Goal: Task Accomplishment & Management: Use online tool/utility

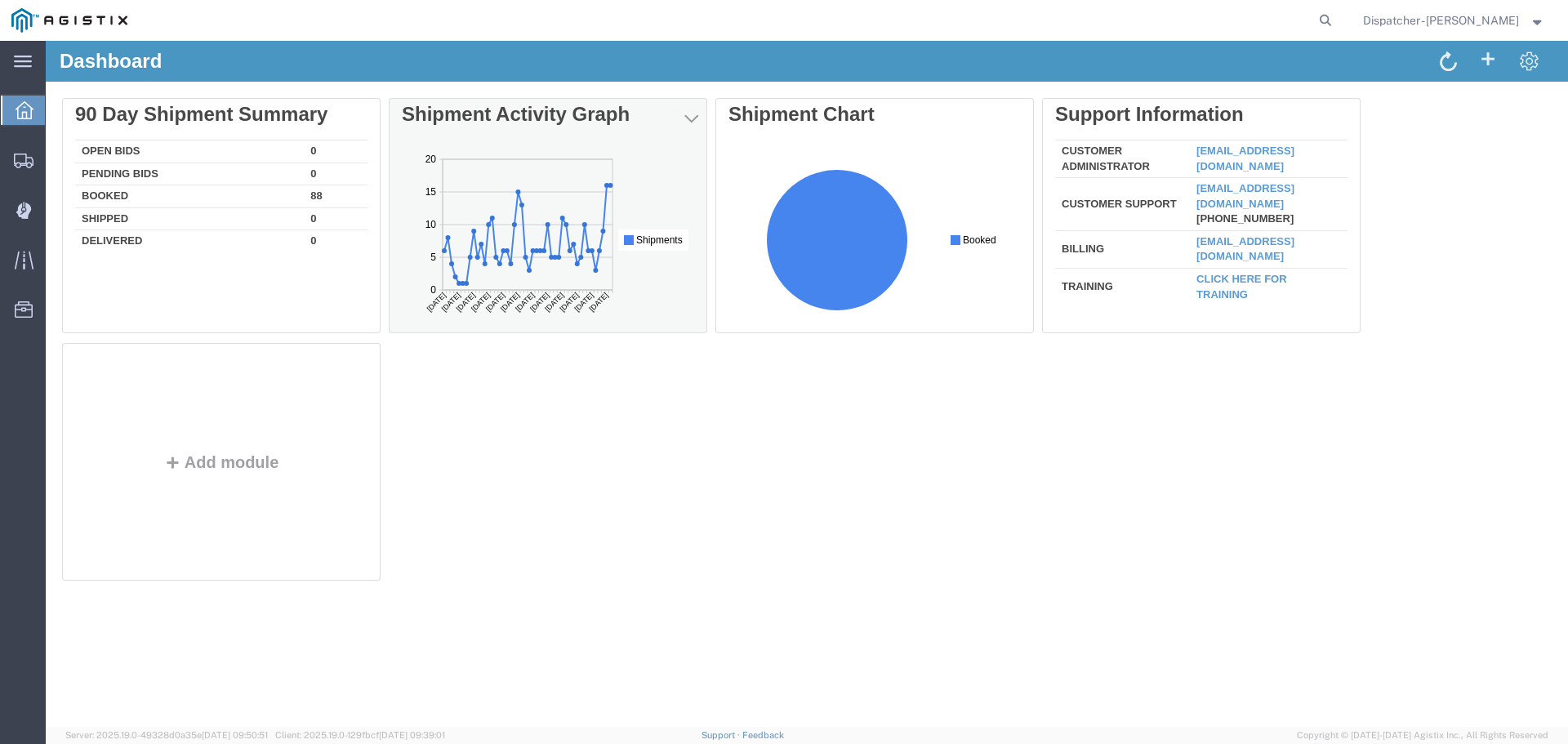
drag, startPoint x: 668, startPoint y: 341, endPoint x: 403, endPoint y: 109, distance: 352.2
click at [403, 147] on html "Shipments [DATE] [DATE] [DATE] [DATE] [DATE] [DATE] [DATE] [DATE] [DATE] [DATE]…" at bounding box center [548, 245] width 292 height 196
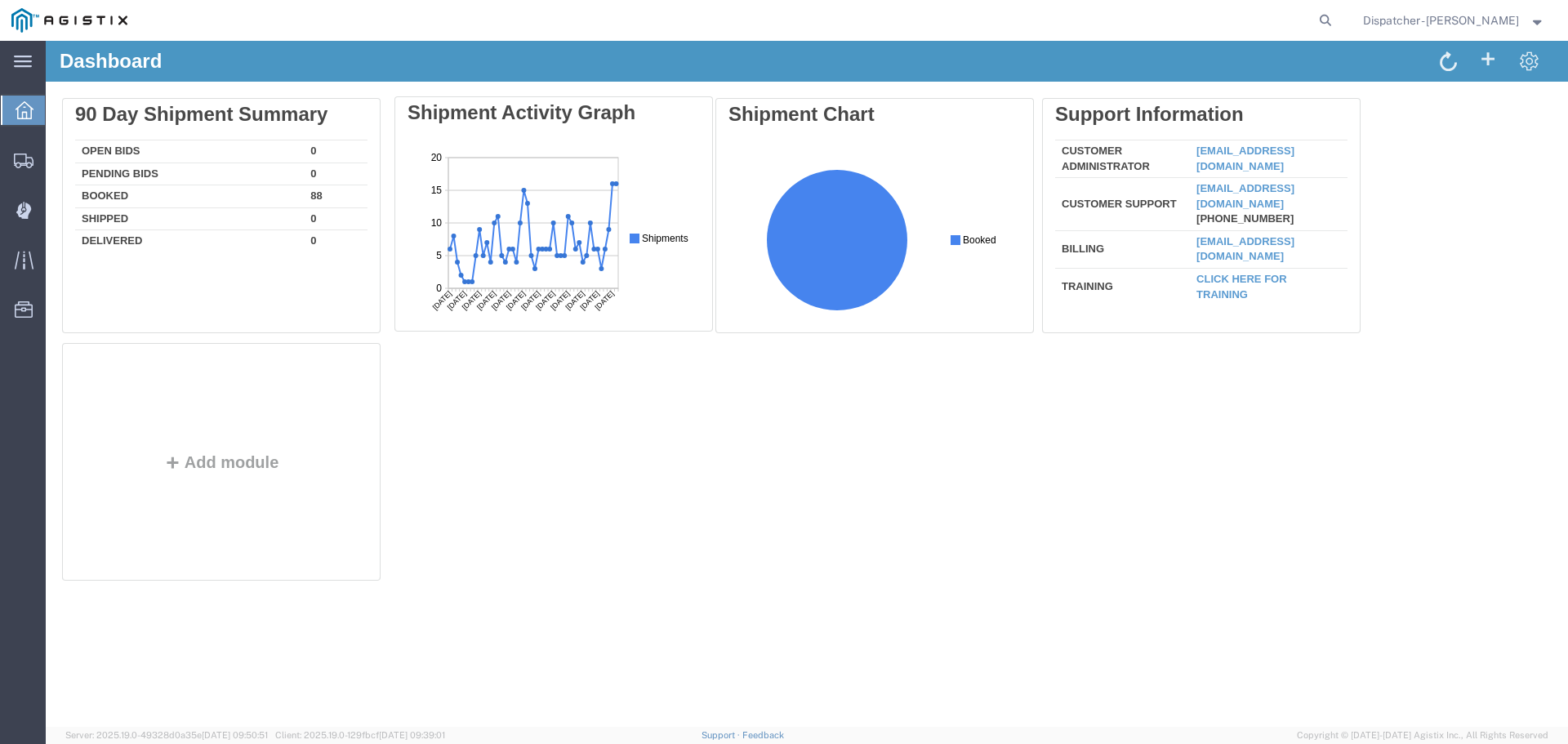
click at [409, 108] on div "Delete 90 Day Shipment Summary Open Bids 0 Pending Bids 0 Booked 88 Shipped 0 D…" at bounding box center [806, 343] width 1489 height 490
click at [440, 396] on div "Delete 90 Day Shipment Summary Open Bids 0 Pending Bids 0 Booked 88 Shipped 0 D…" at bounding box center [806, 343] width 1489 height 490
click at [56, 158] on span "Shipments" at bounding box center [51, 159] width 11 height 32
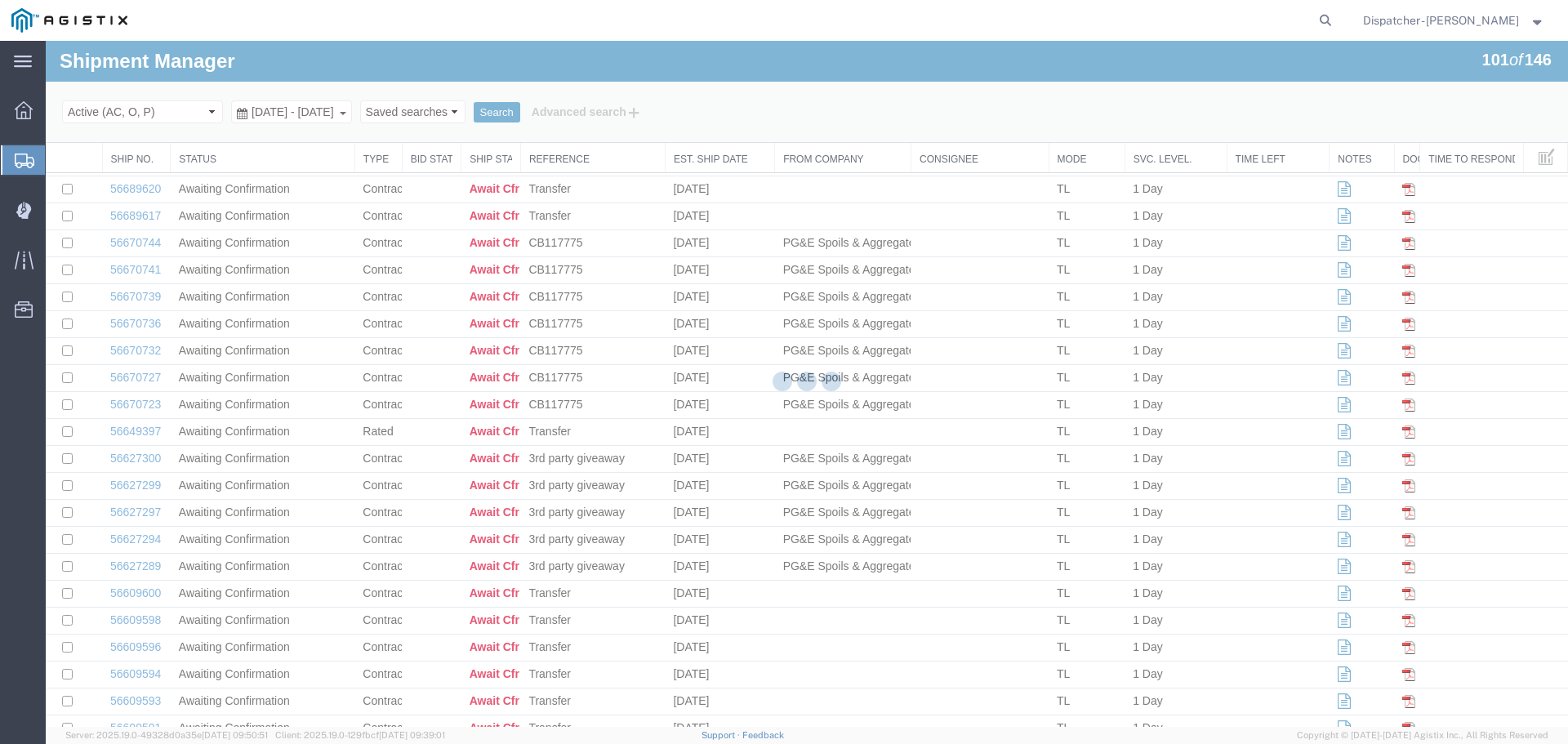
scroll to position [2225, 0]
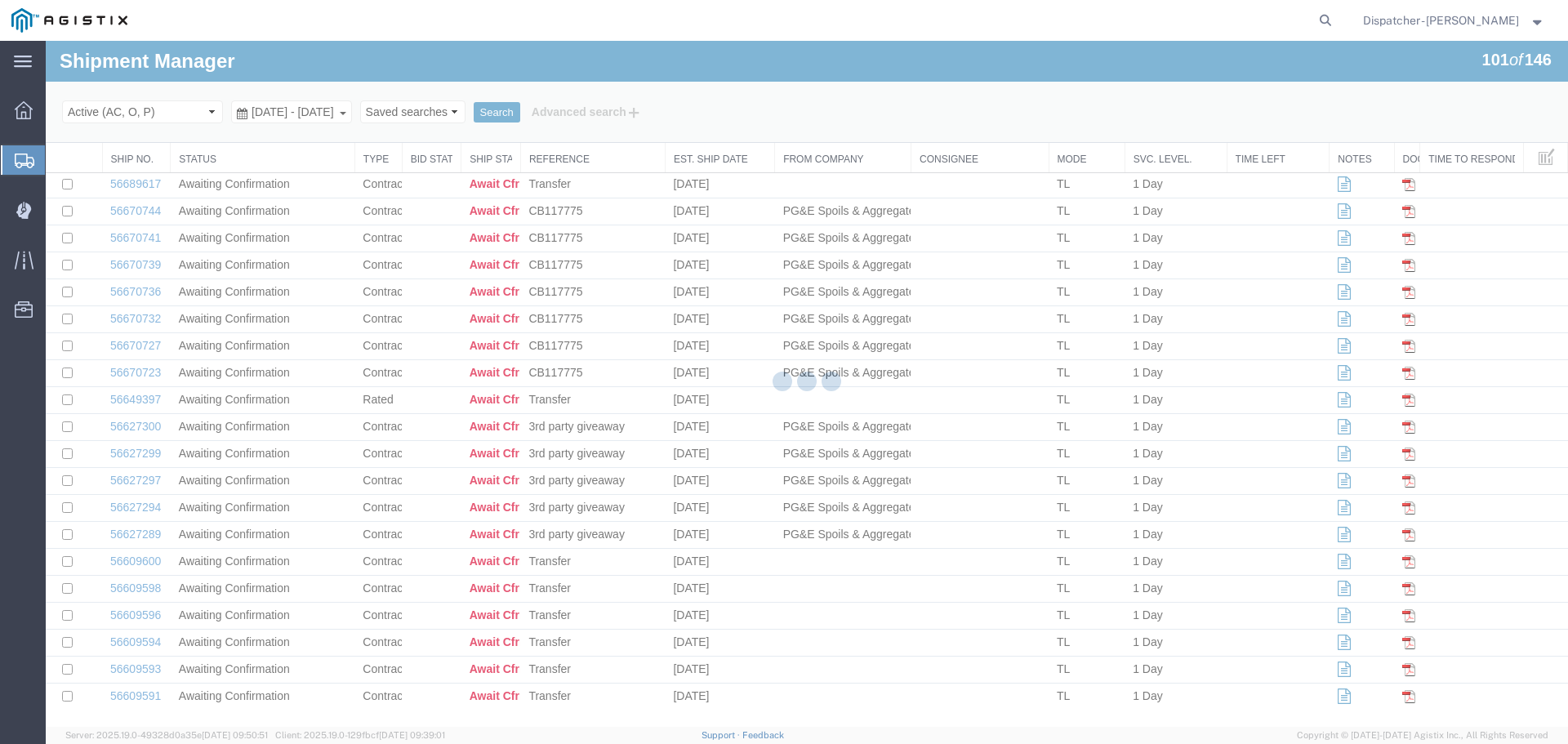
drag, startPoint x: 1566, startPoint y: 628, endPoint x: 1606, endPoint y: 644, distance: 43.1
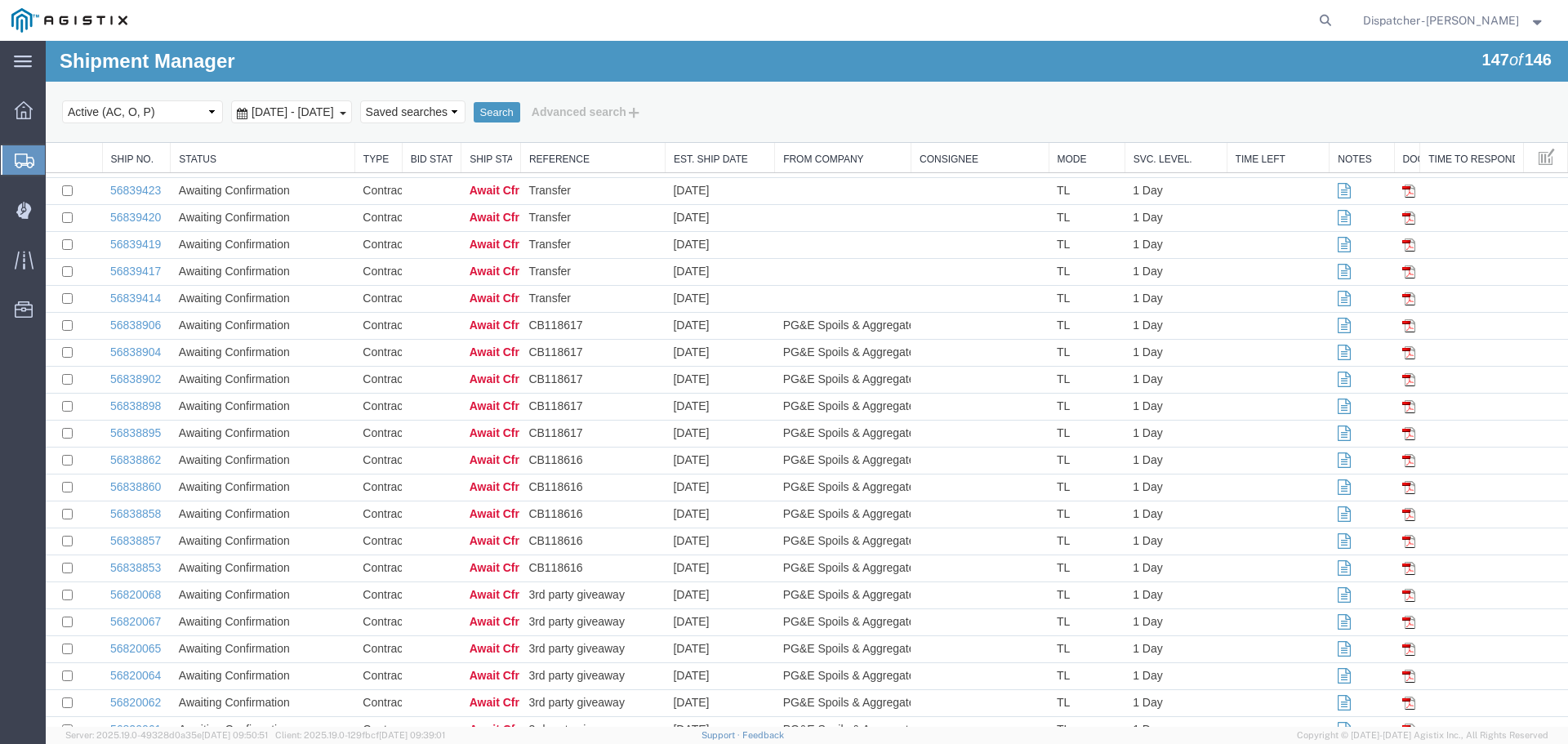
scroll to position [0, 0]
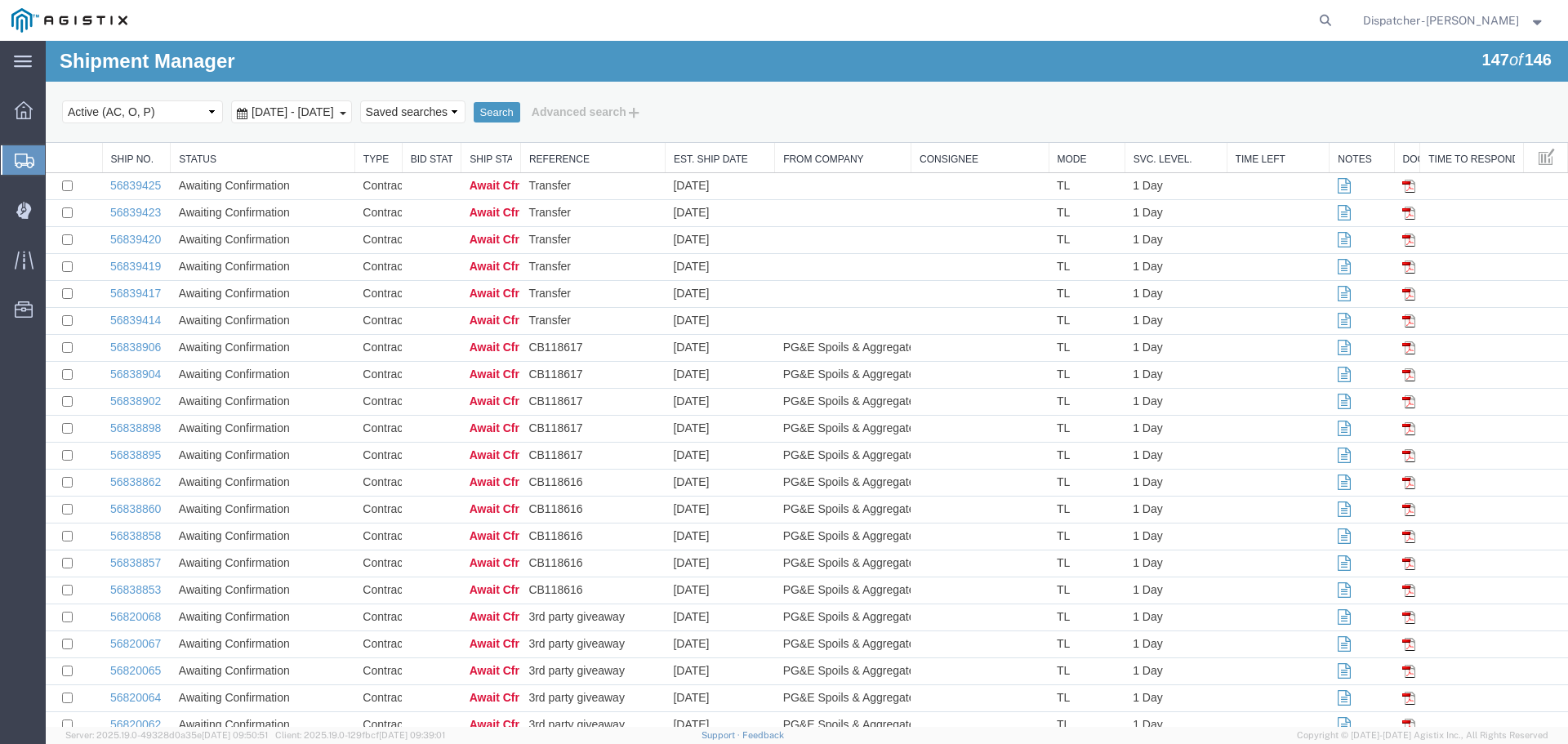
drag, startPoint x: 186, startPoint y: 12, endPoint x: 193, endPoint y: 19, distance: 9.9
click at [193, 19] on div at bounding box center [739, 20] width 1200 height 41
drag, startPoint x: 361, startPoint y: 67, endPoint x: 50, endPoint y: 61, distance: 311.1
click at [50, 61] on div "Shipment Manager 147 of 146 Search Select status Active (AC, O, P) All Approved…" at bounding box center [806, 91] width 1523 height 102
